Goal: Task Accomplishment & Management: Manage account settings

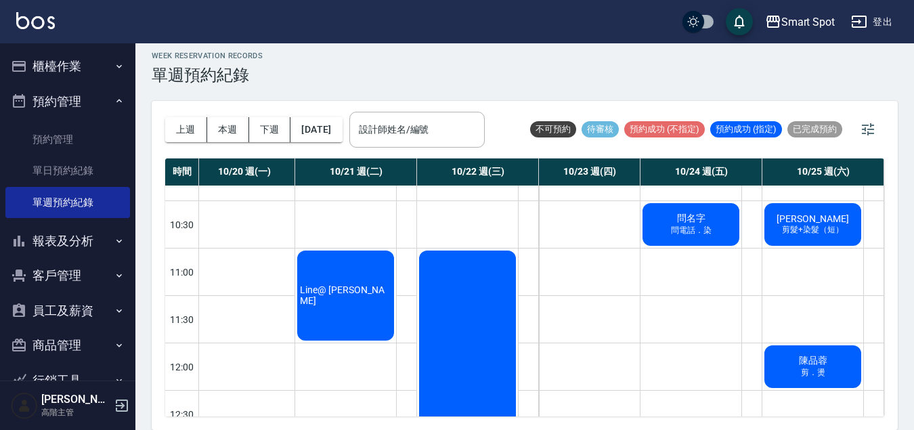
scroll to position [126, 107]
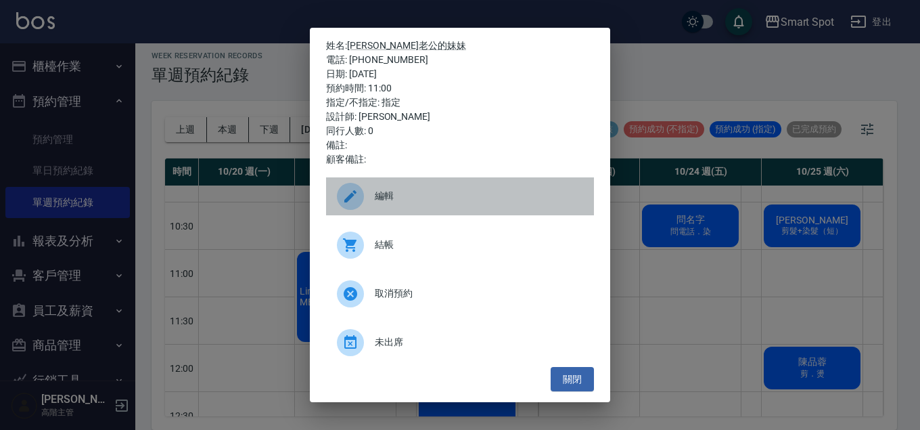
click at [351, 196] on icon at bounding box center [350, 196] width 12 height 12
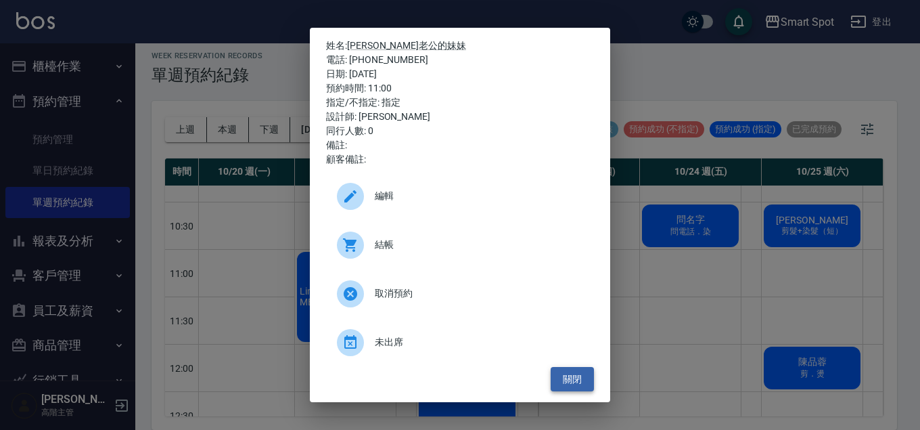
click at [575, 382] on button "關閉" at bounding box center [572, 379] width 43 height 25
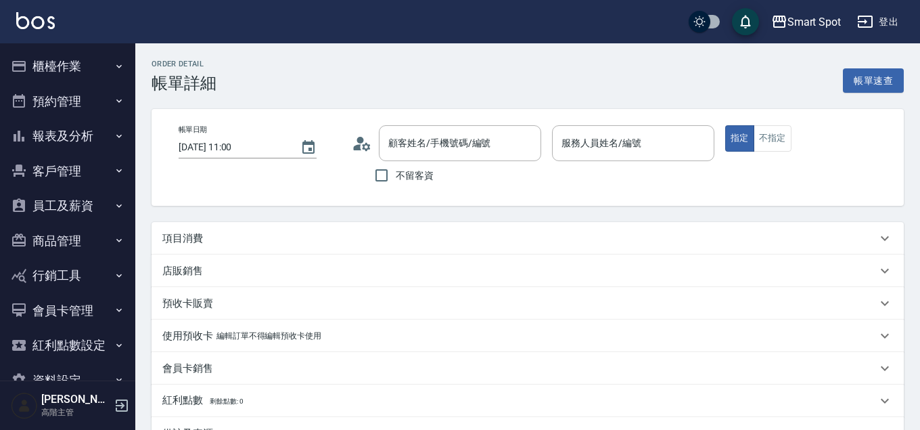
type input "Yen(無代號)"
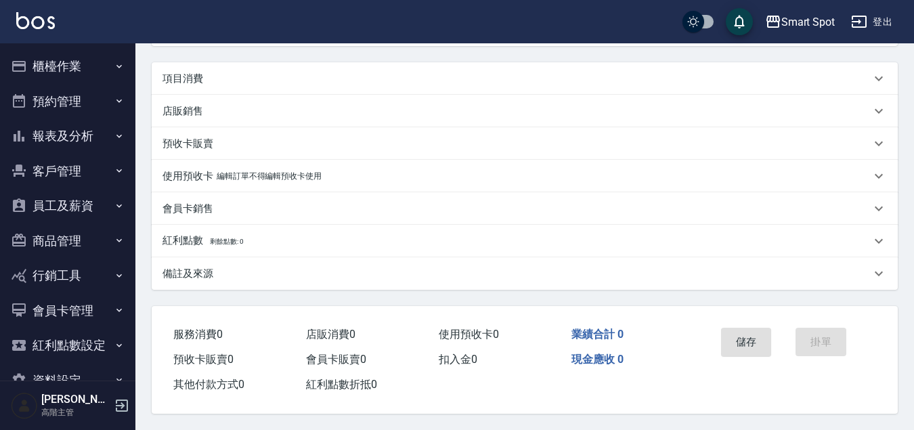
type input "Todd老公的妹妹/0956788880/null"
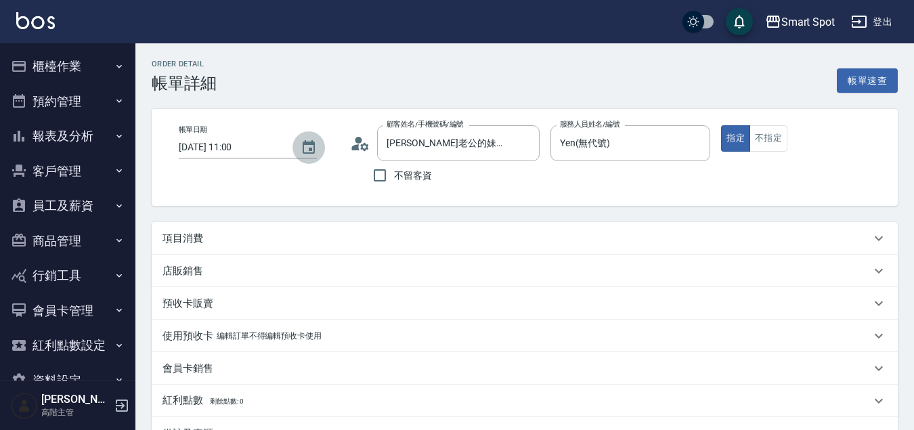
click at [306, 150] on icon "Choose date, selected date is 2025-10-22" at bounding box center [308, 147] width 12 height 14
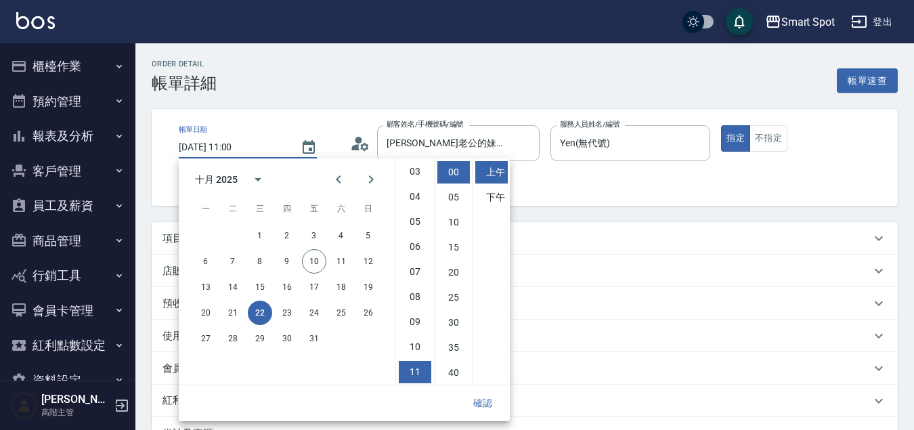
click at [491, 405] on button "確認" at bounding box center [482, 402] width 43 height 25
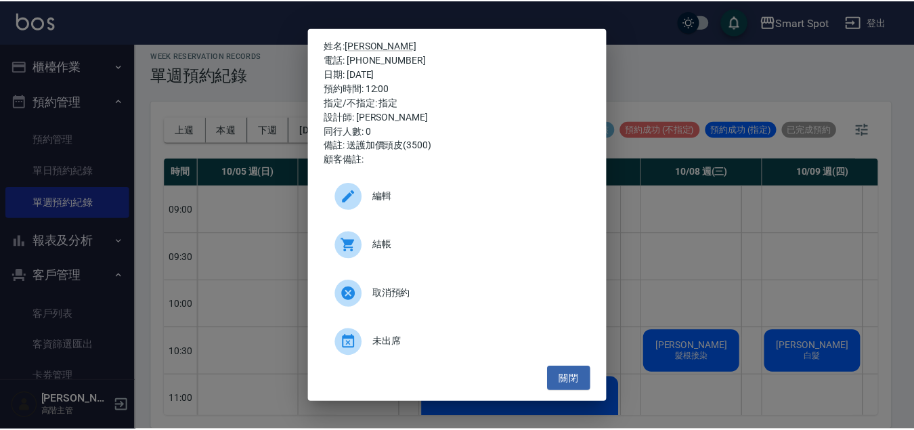
scroll to position [263, 459]
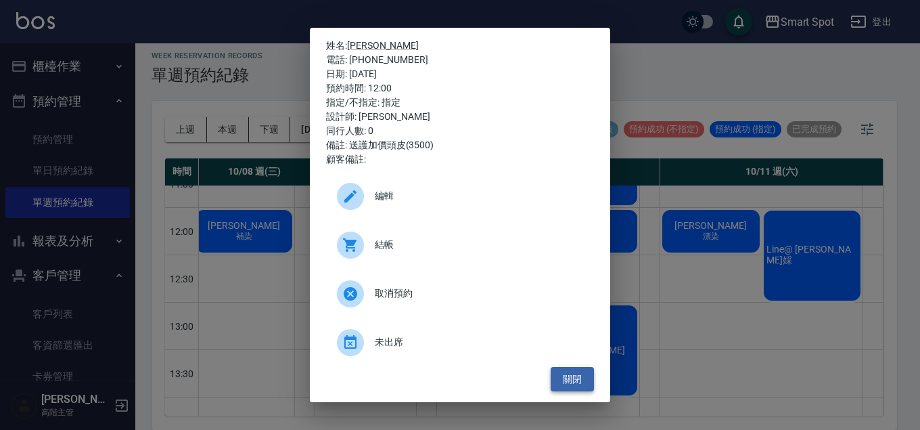
click at [575, 384] on button "關閉" at bounding box center [572, 379] width 43 height 25
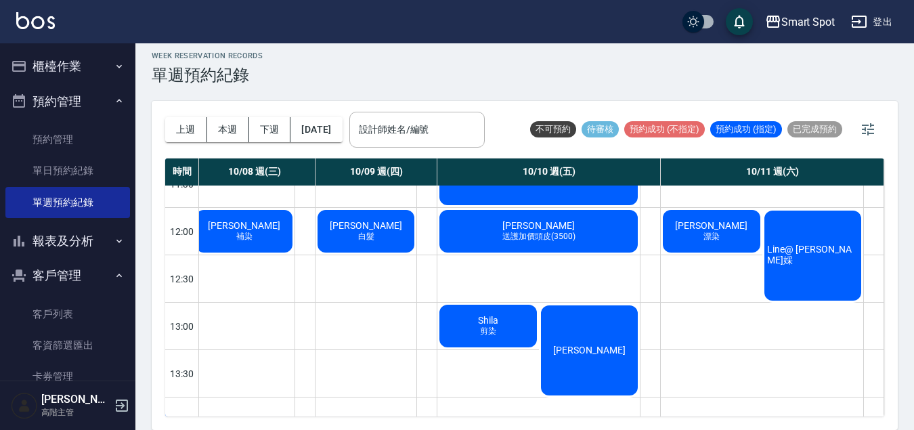
scroll to position [263, 452]
click at [333, 135] on button "[DATE]" at bounding box center [315, 129] width 51 height 25
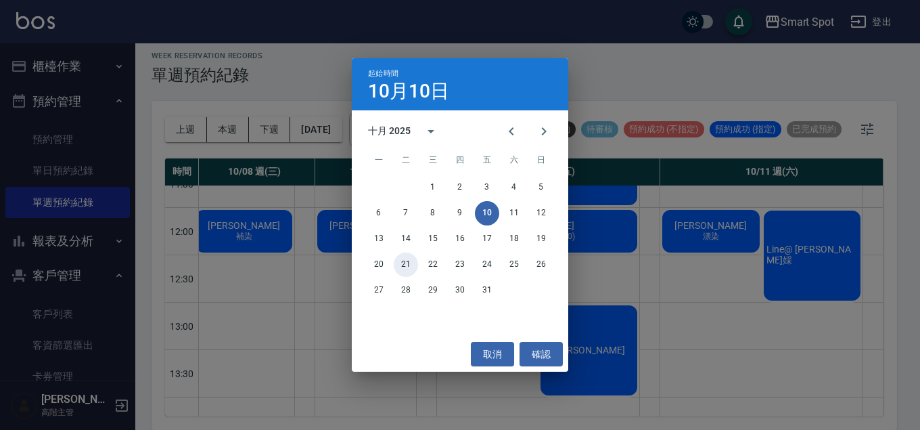
click at [401, 263] on button "21" at bounding box center [406, 264] width 24 height 24
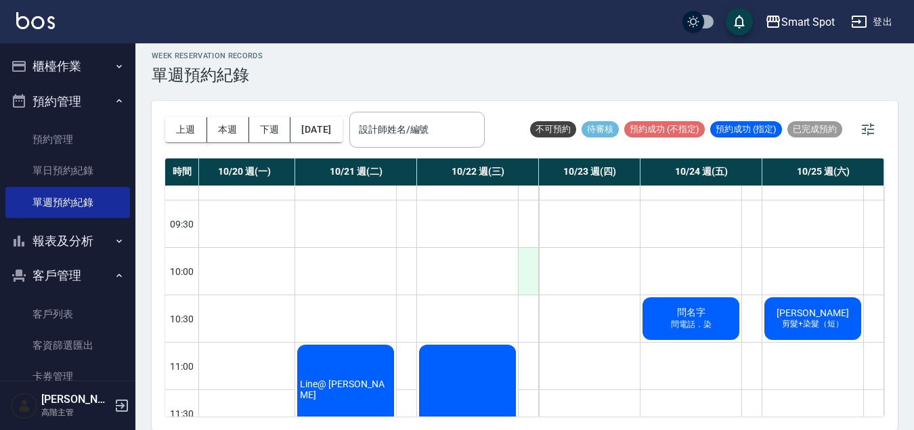
scroll to position [114, 114]
